Goal: Task Accomplishment & Management: Use online tool/utility

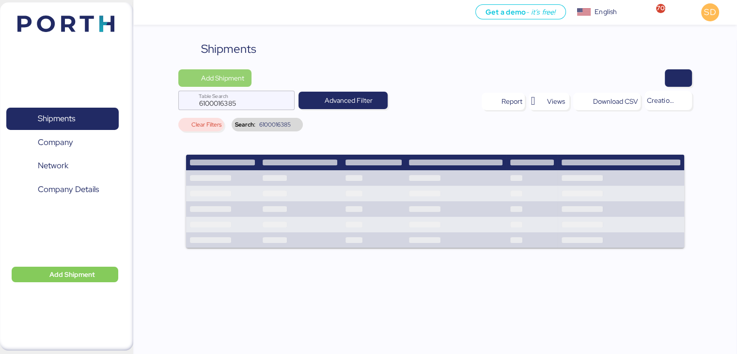
click at [236, 77] on span "Add Shipment" at bounding box center [222, 78] width 43 height 12
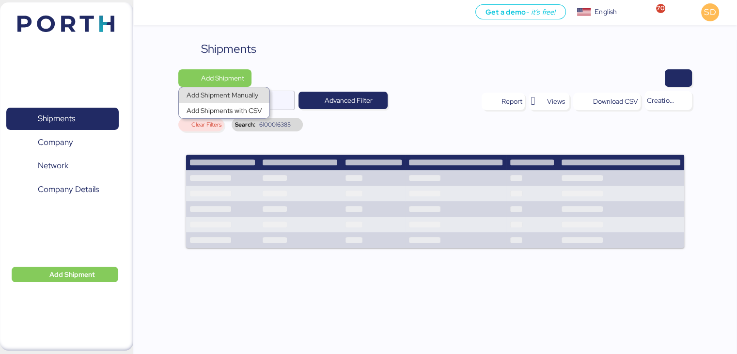
click at [239, 95] on div "Add Shipment Manually" at bounding box center [224, 95] width 75 height 14
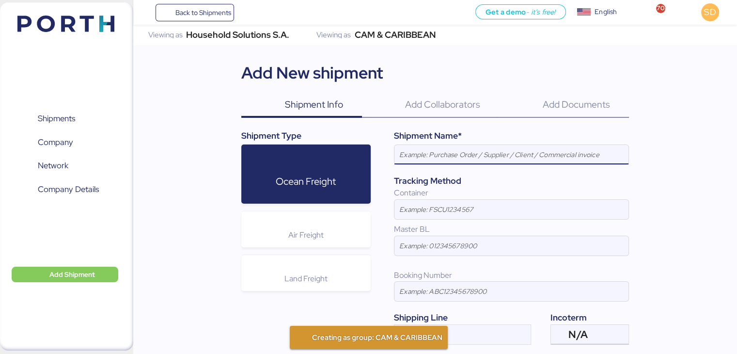
click at [409, 153] on input at bounding box center [511, 154] width 234 height 19
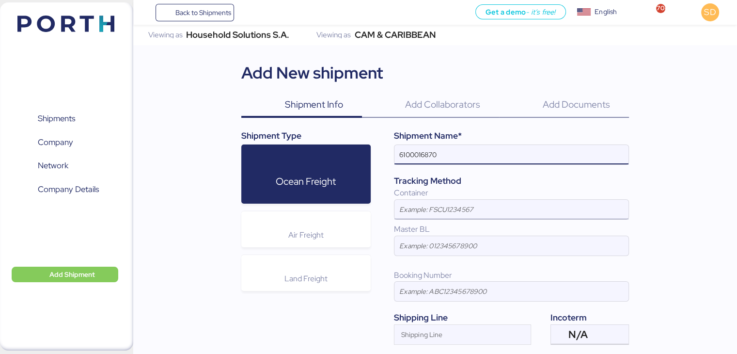
type input "6100016870"
click at [427, 212] on input at bounding box center [511, 209] width 234 height 19
paste input "TXGU7976800"
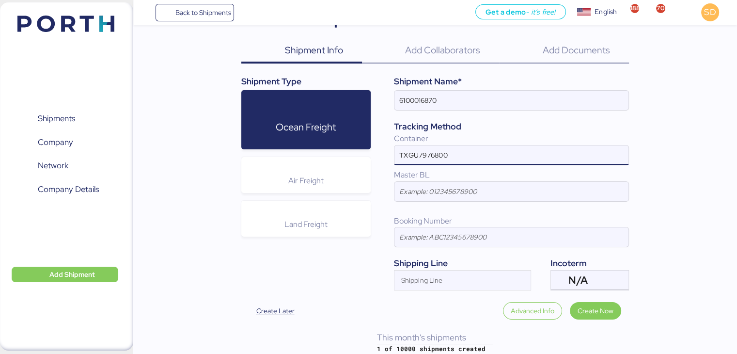
scroll to position [61, 0]
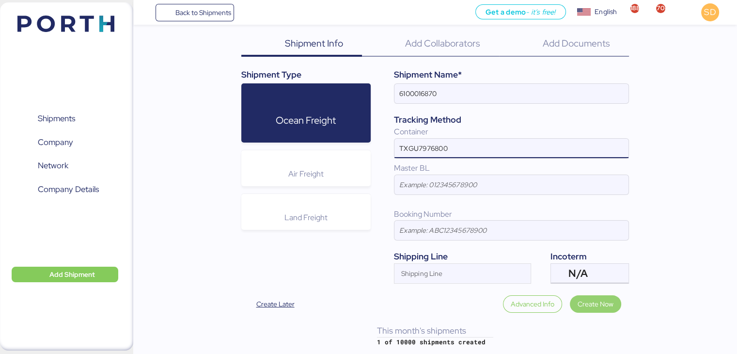
type input "TXGU7976800"
click at [592, 298] on span "Create Now" at bounding box center [596, 304] width 36 height 12
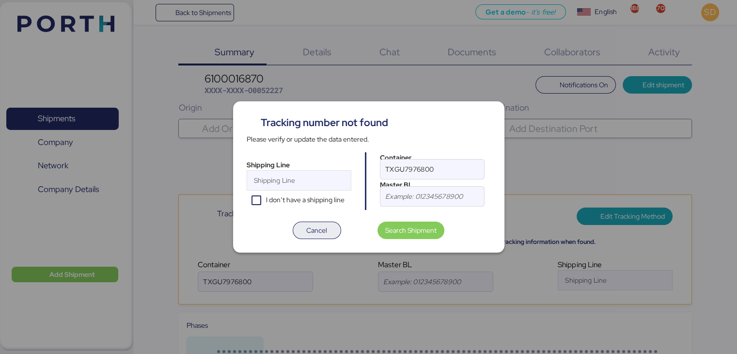
click at [320, 228] on span "Cancel" at bounding box center [316, 230] width 21 height 12
